Goal: Information Seeking & Learning: Stay updated

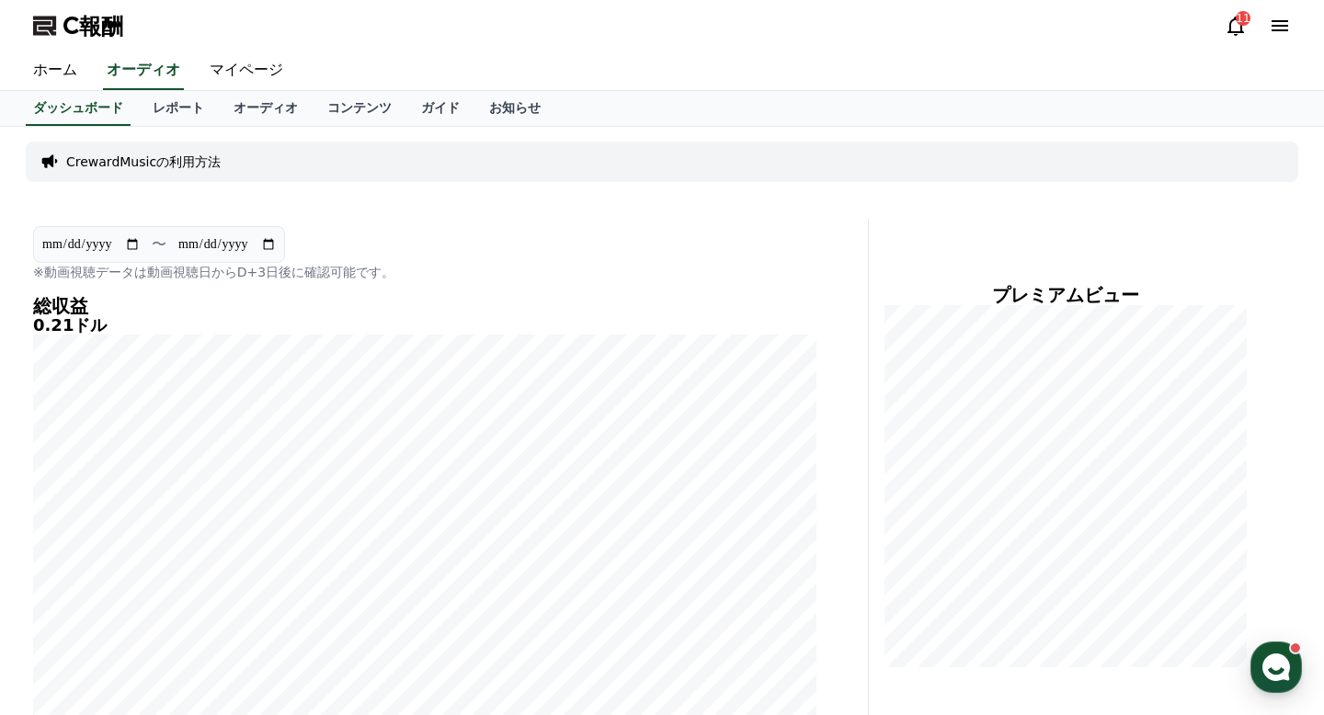
scroll to position [142, 0]
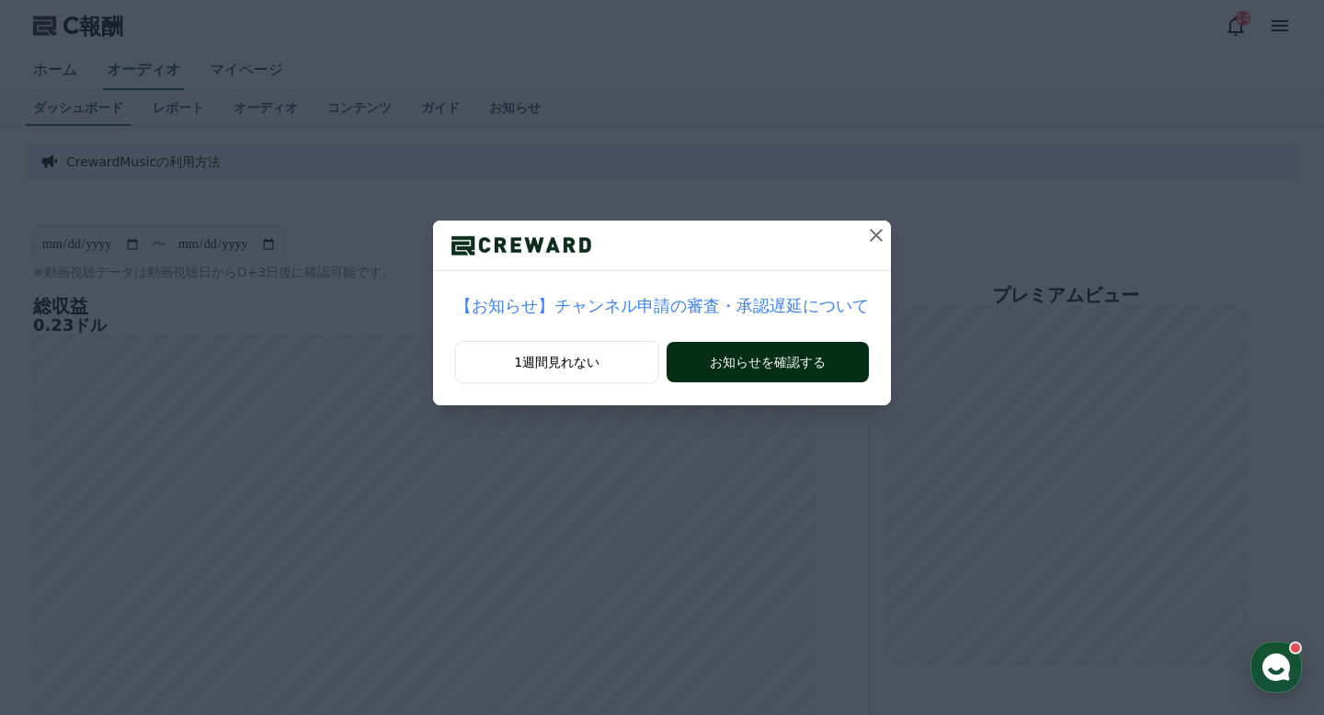
click at [799, 371] on button "お知らせを確認する" at bounding box center [768, 362] width 202 height 40
